Goal: Information Seeking & Learning: Learn about a topic

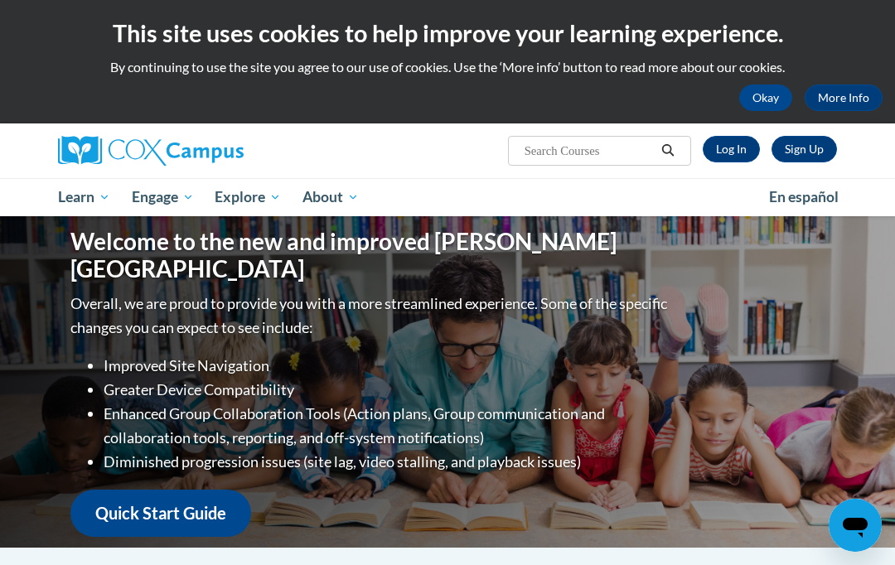
click at [728, 146] on link "Log In" at bounding box center [731, 149] width 57 height 27
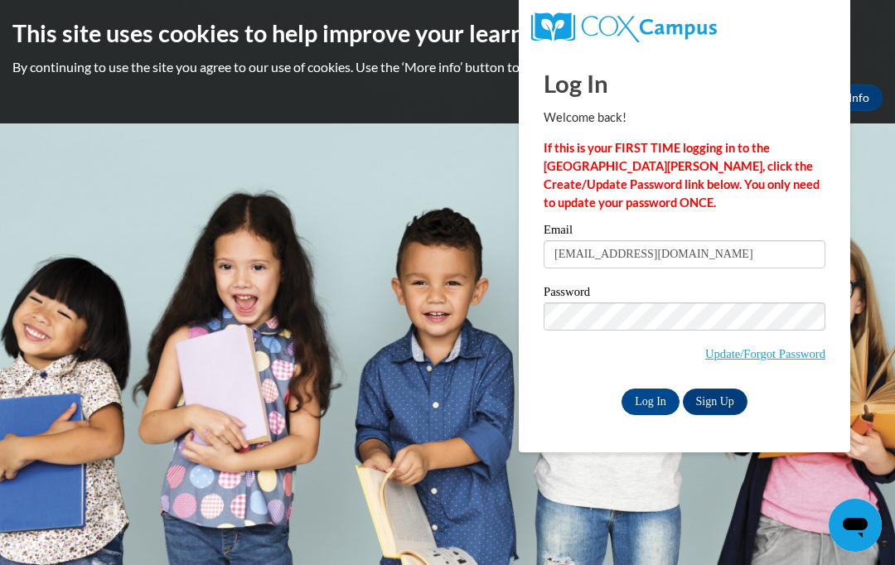
type input "jb63091@georgiasouthern.edu"
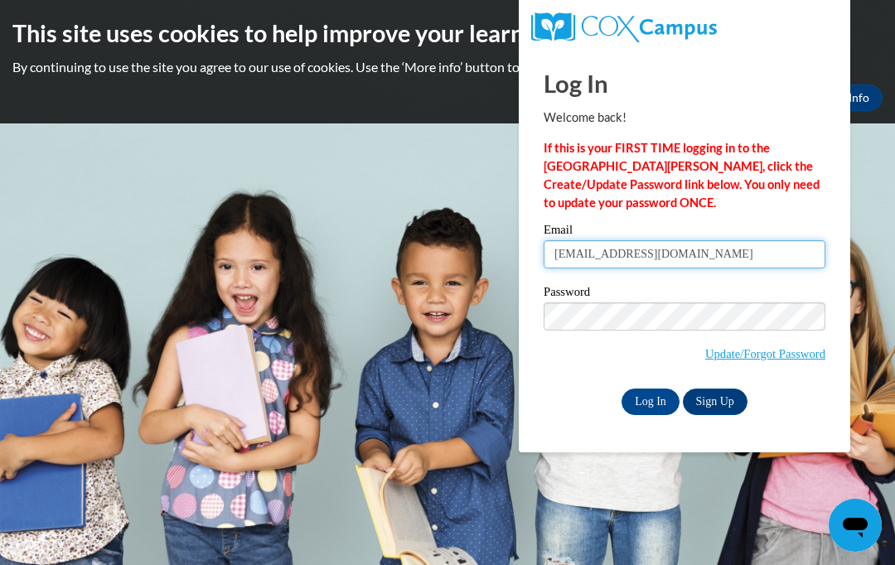
click at [650, 400] on input "Log In" at bounding box center [650, 402] width 58 height 27
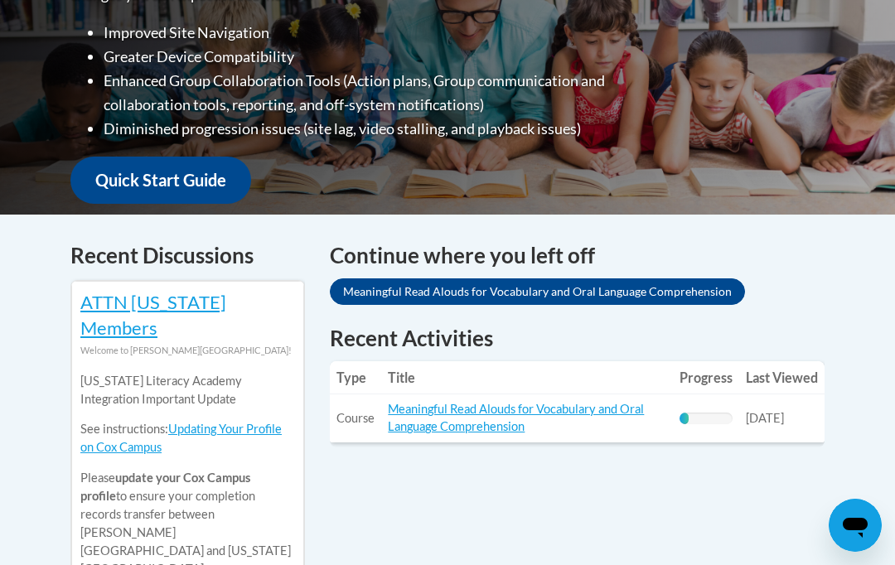
scroll to position [553, 0]
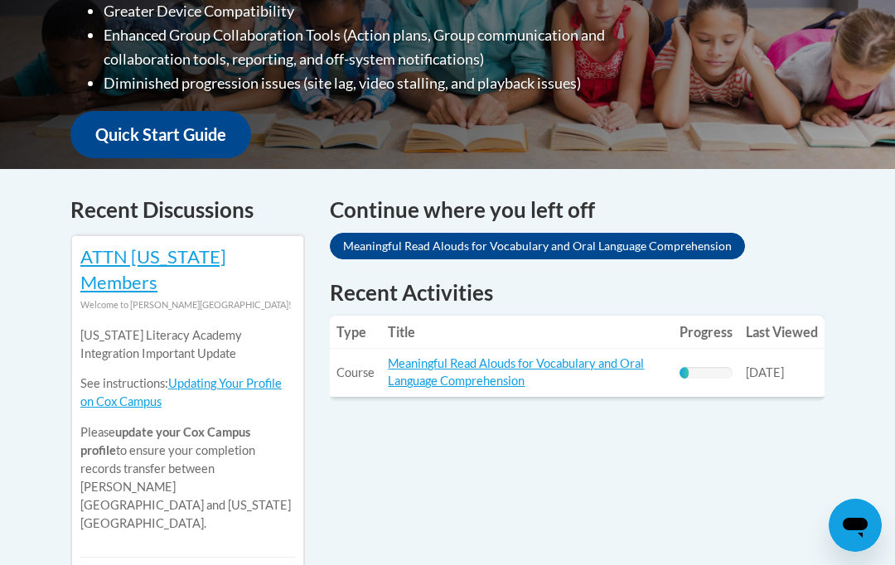
click at [550, 356] on link "Meaningful Read Alouds for Vocabulary and Oral Language Comprehension" at bounding box center [516, 371] width 256 height 31
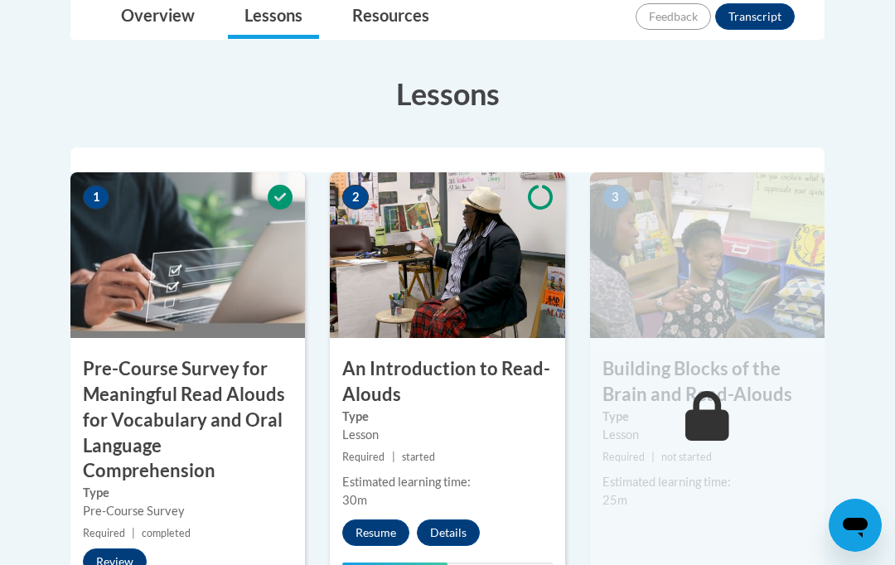
scroll to position [584, 0]
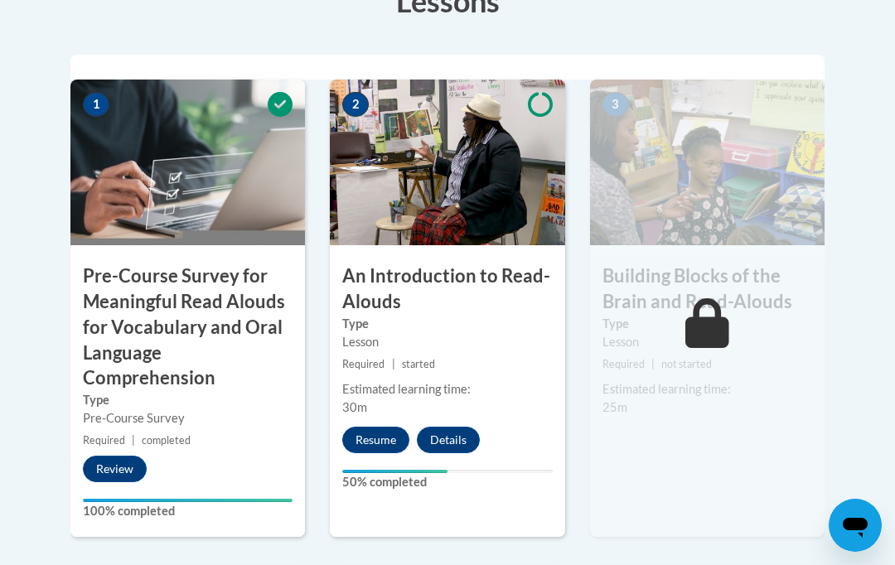
click at [384, 437] on button "Resume" at bounding box center [375, 440] width 67 height 27
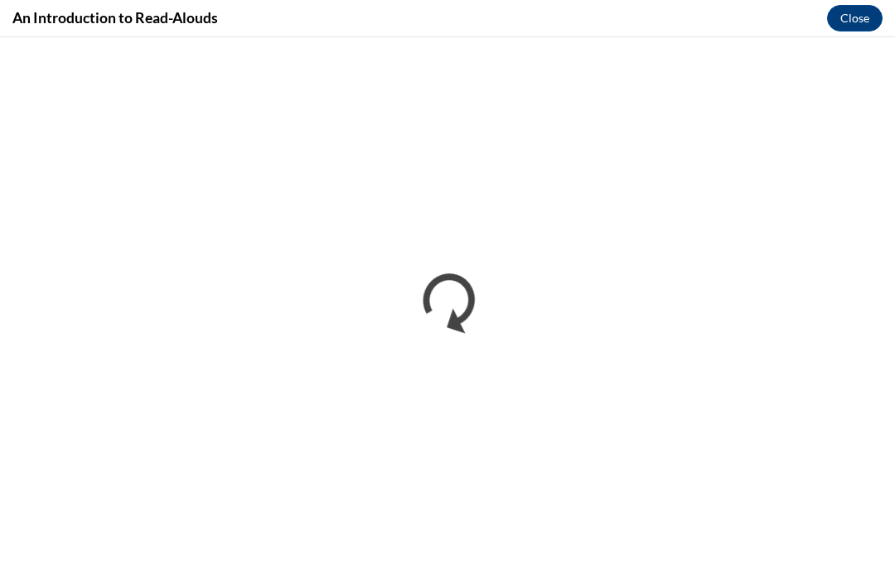
scroll to position [0, 0]
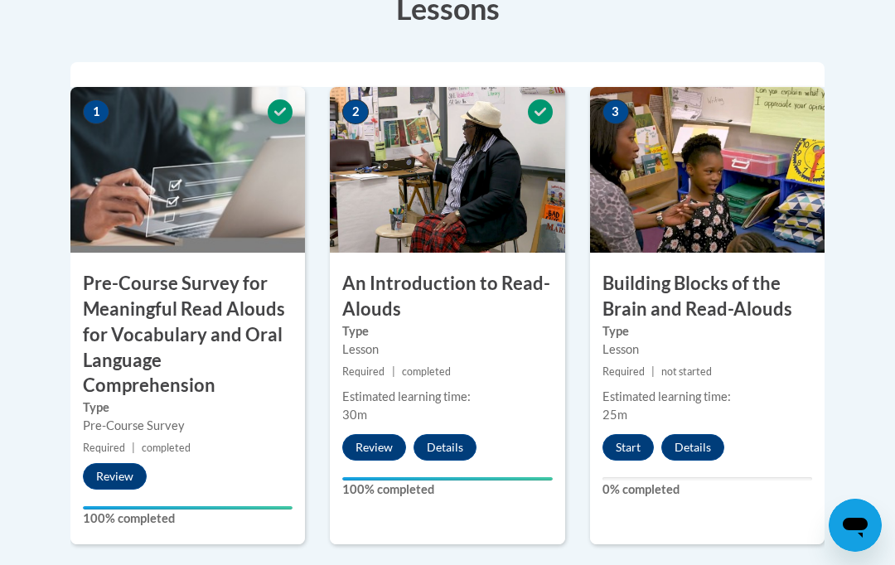
scroll to position [592, 0]
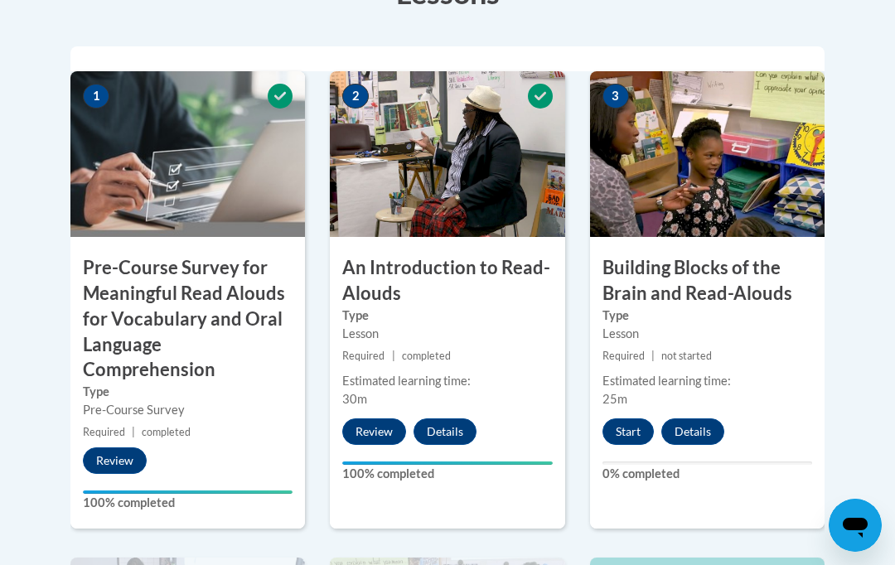
click at [625, 431] on button "Start" at bounding box center [627, 431] width 51 height 27
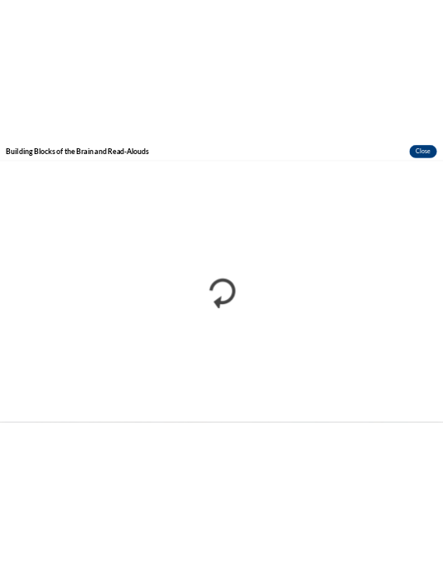
scroll to position [1513, 0]
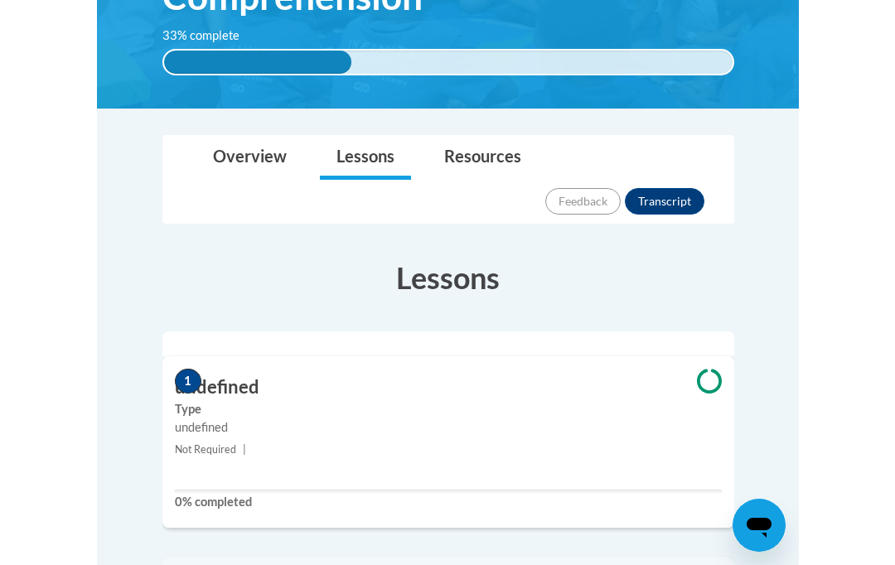
scroll to position [109, 0]
